Goal: Information Seeking & Learning: Learn about a topic

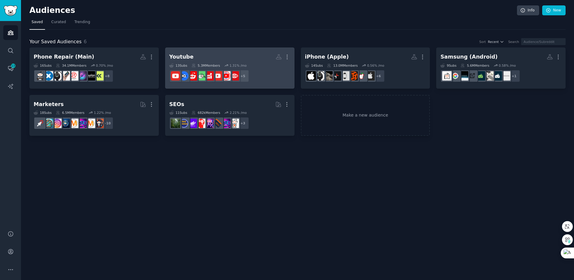
click at [242, 53] on h2 "Youtube More" at bounding box center [229, 57] width 121 height 11
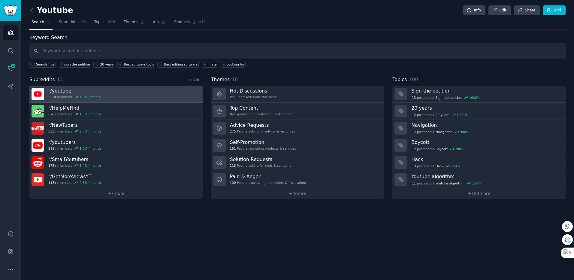
click at [114, 93] on link "r/ youtube 3.3M members 1.0 % / month" at bounding box center [115, 94] width 173 height 17
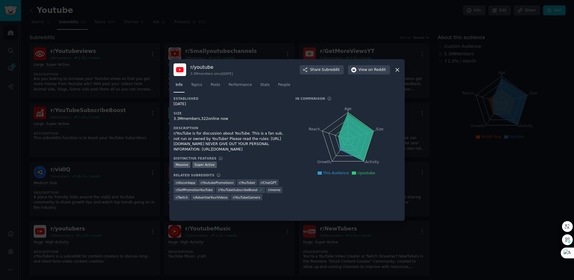
click at [400, 71] on icon at bounding box center [397, 70] width 6 height 6
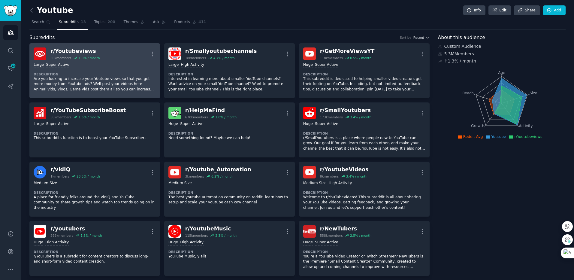
click at [118, 66] on div "Large Super Active" at bounding box center [95, 65] width 122 height 6
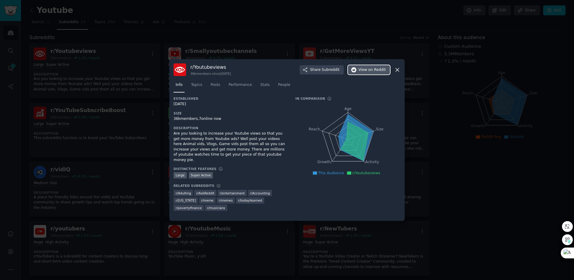
click at [374, 68] on span "on Reddit" at bounding box center [377, 69] width 17 height 5
click at [394, 73] on div "r/ Youtubeviews 36k members since [DATE] Share Subreddit View on Reddit" at bounding box center [287, 69] width 227 height 13
click at [396, 72] on icon at bounding box center [397, 70] width 6 height 6
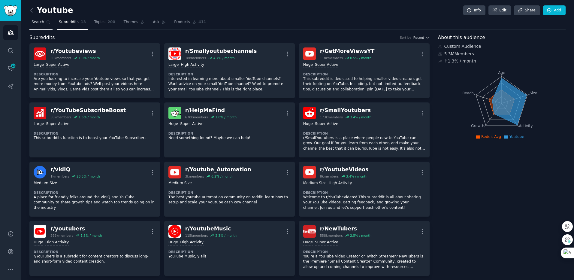
click at [43, 22] on span "Search" at bounding box center [38, 22] width 13 height 5
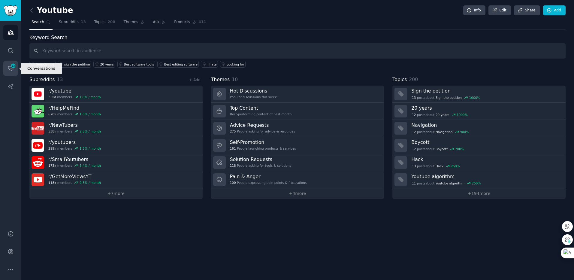
click at [14, 67] on span "13" at bounding box center [13, 66] width 5 height 4
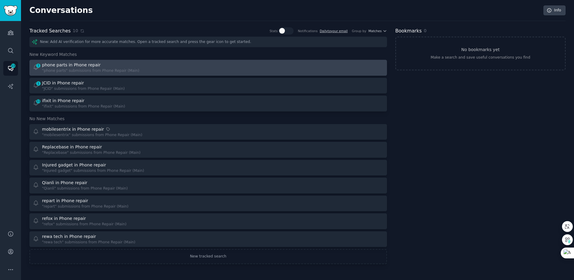
click at [84, 69] on div ""phone parts" submissions from Phone Repair (Main)" at bounding box center [90, 70] width 97 height 5
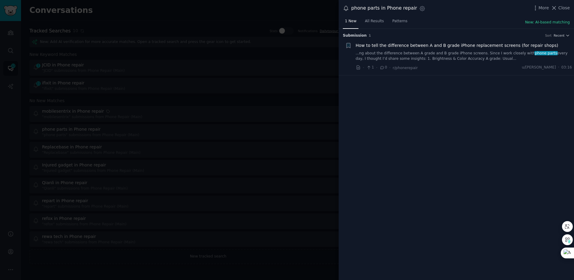
click at [436, 44] on span "How to tell the difference between A and B grade iPhone replacement screens (fo…" at bounding box center [457, 45] width 203 height 6
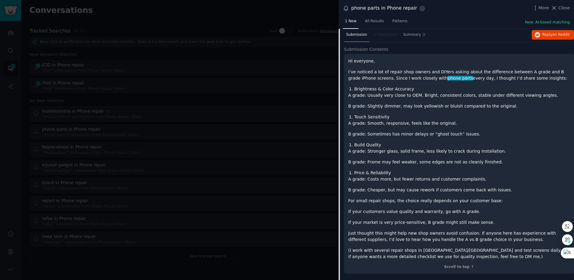
scroll to position [47, 0]
click at [225, 107] on div at bounding box center [287, 140] width 574 height 280
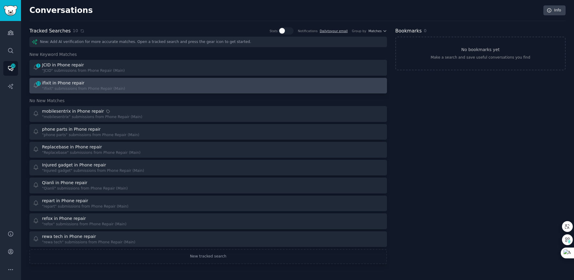
click at [80, 90] on div ""ifixit" submissions from Phone Repair (Main)" at bounding box center [83, 88] width 83 height 5
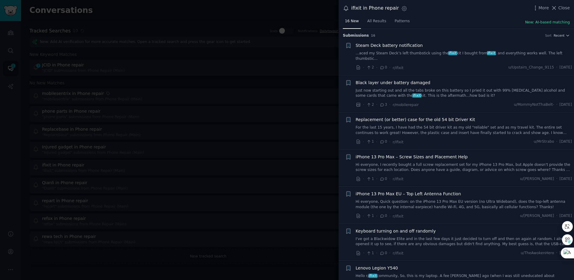
click at [169, 138] on div at bounding box center [287, 140] width 574 height 280
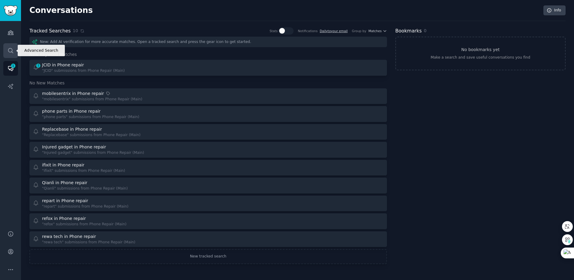
click at [13, 47] on link "Search" at bounding box center [10, 50] width 15 height 15
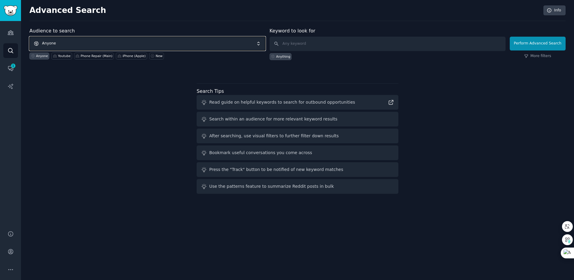
click at [119, 41] on span "Anyone" at bounding box center [147, 44] width 236 height 14
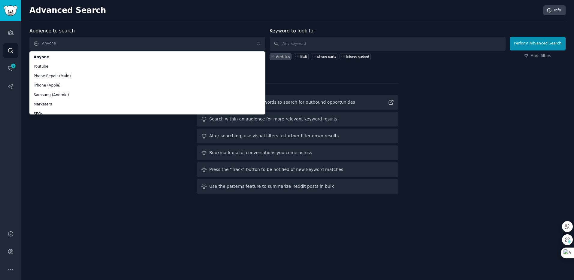
click at [115, 181] on div "Audience to search Anyone Anyone Youtube Phone Repair (Main) iPhone (Apple) Sam…" at bounding box center [297, 111] width 536 height 169
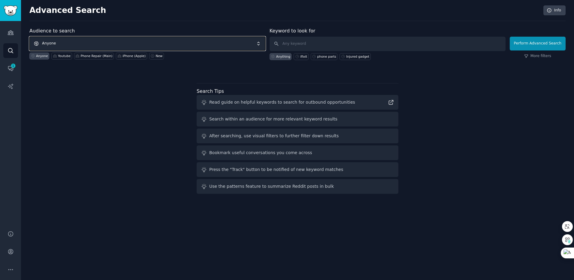
click at [100, 41] on span "Anyone" at bounding box center [147, 44] width 236 height 14
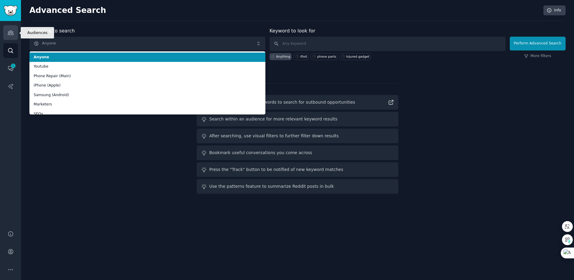
click at [8, 30] on icon "Sidebar" at bounding box center [11, 32] width 6 height 6
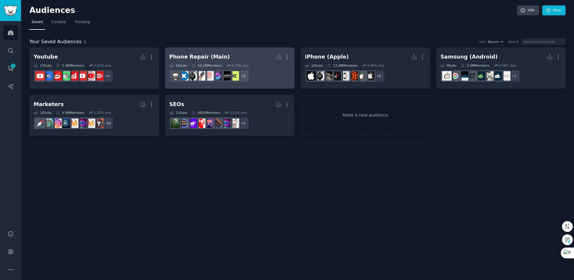
click at [233, 55] on h2 "Phone Repair (Main) More" at bounding box center [229, 57] width 121 height 11
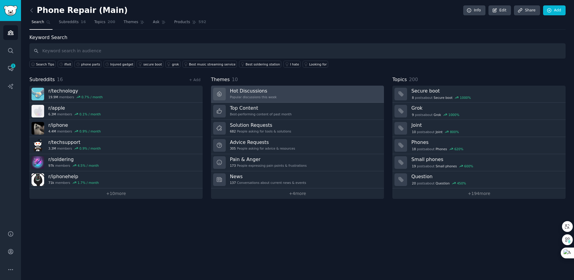
click at [316, 93] on link "Hot Discussions Popular discussions this week" at bounding box center [297, 94] width 173 height 17
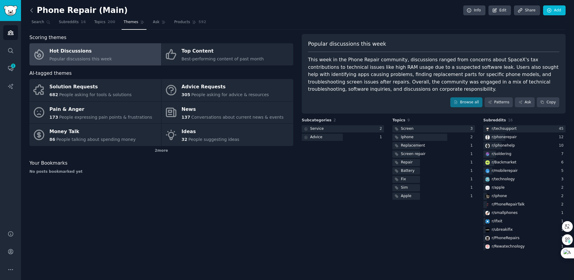
click at [31, 10] on icon at bounding box center [32, 10] width 6 height 6
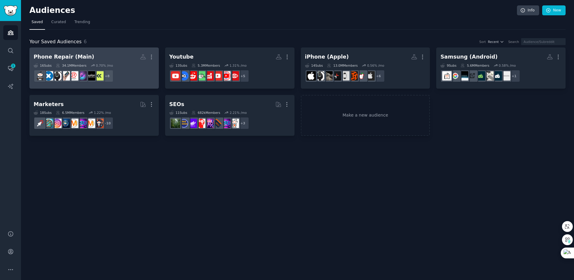
click at [125, 57] on h2 "Phone Repair (Main) More" at bounding box center [94, 57] width 121 height 11
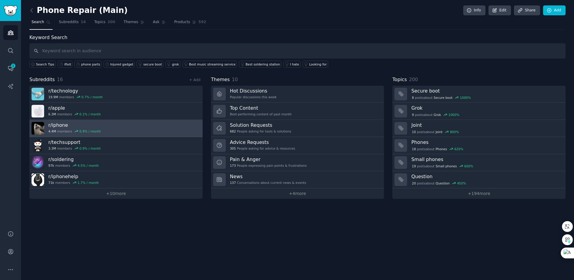
click at [153, 130] on link "r/ iphone 4.4M members 0.9 % / month" at bounding box center [115, 128] width 173 height 17
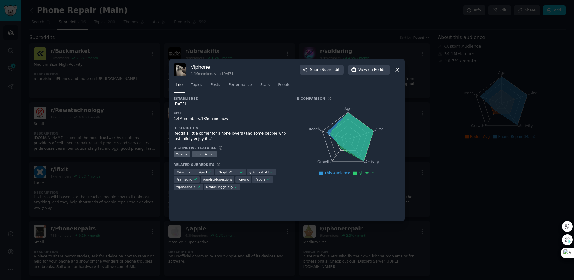
click at [396, 70] on icon at bounding box center [397, 70] width 6 height 6
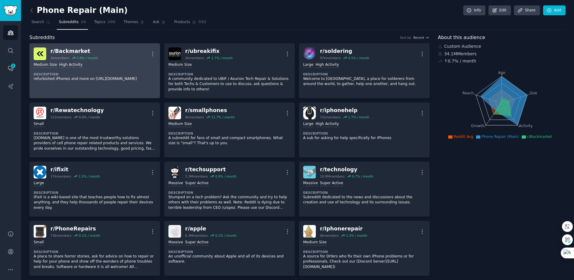
click at [108, 86] on link "r/ Backmarket 3k members 2.8 % / month More Medium Size High Activity Descripti…" at bounding box center [94, 70] width 131 height 55
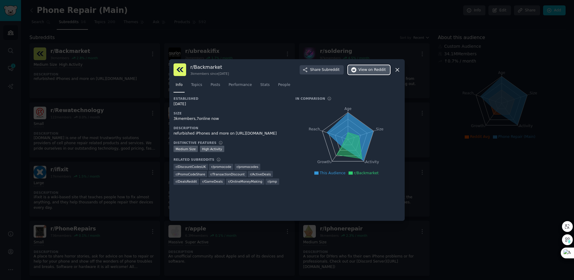
click at [367, 71] on span "View on Reddit" at bounding box center [372, 69] width 27 height 5
click at [397, 68] on icon at bounding box center [397, 70] width 6 height 6
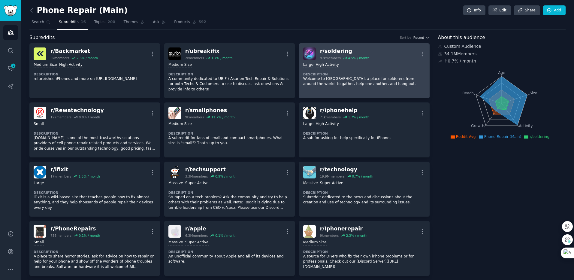
click at [406, 73] on dt "Description" at bounding box center [364, 74] width 122 height 4
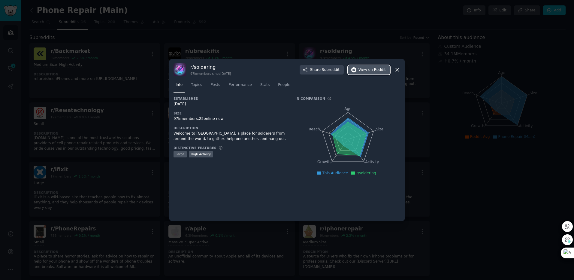
click at [376, 74] on button "View on Reddit" at bounding box center [369, 70] width 42 height 10
click at [375, 70] on span "on Reddit" at bounding box center [377, 69] width 17 height 5
click at [397, 69] on icon at bounding box center [397, 69] width 3 height 3
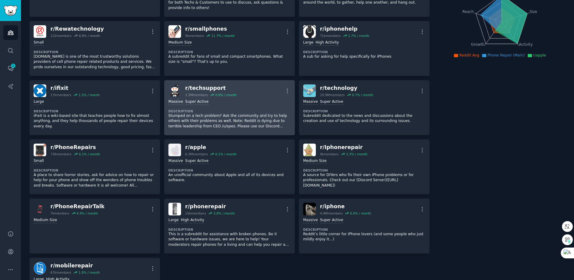
scroll to position [84, 0]
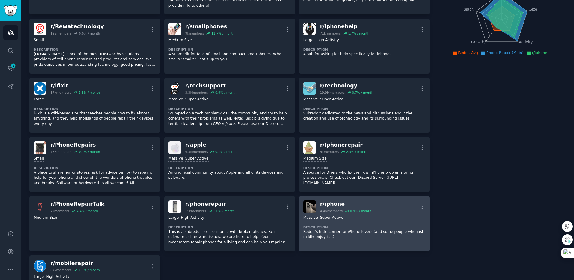
click at [367, 236] on p "Reddit’s little corner for iPhone lovers (and some people who just mildly enjoy…" at bounding box center [364, 234] width 122 height 11
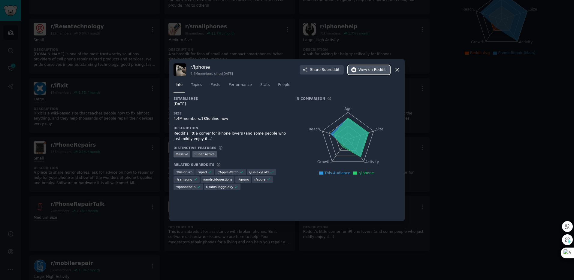
click at [367, 72] on span "View on Reddit" at bounding box center [372, 69] width 27 height 5
click at [363, 72] on span "View on Reddit" at bounding box center [372, 69] width 27 height 5
click at [497, 242] on div at bounding box center [287, 140] width 574 height 280
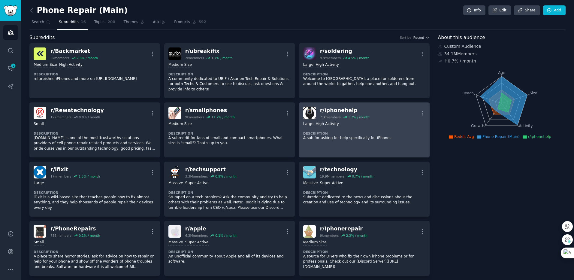
click at [350, 139] on p "A sub for asking for help specifically for iPhones" at bounding box center [364, 137] width 122 height 5
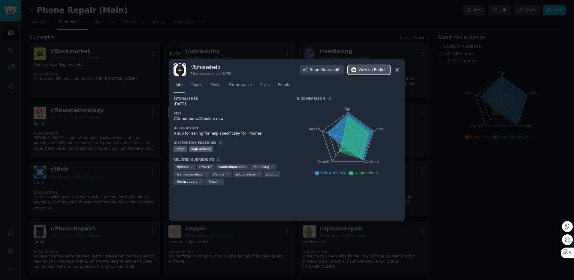
click at [376, 68] on span "on Reddit" at bounding box center [377, 69] width 17 height 5
